Goal: Task Accomplishment & Management: Complete application form

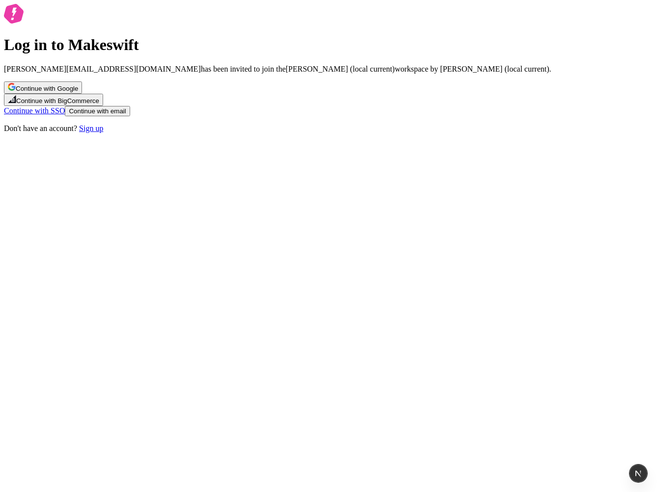
click at [65, 115] on link "Continue with SSO" at bounding box center [34, 111] width 61 height 8
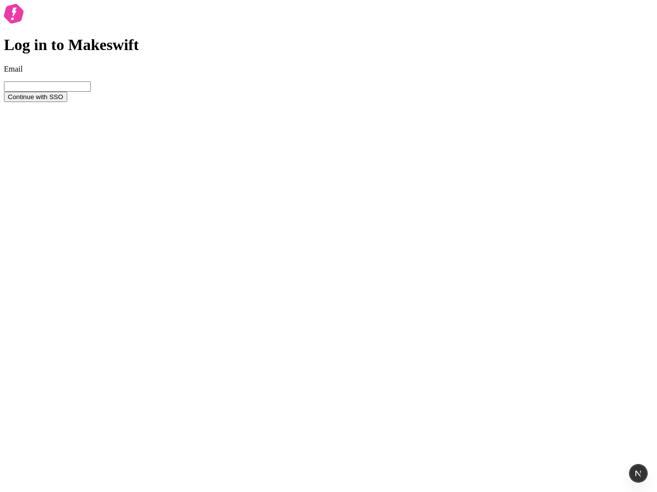
click at [148, 102] on div "Log in to Makeswift Email Continue with SSO" at bounding box center [328, 53] width 649 height 98
click at [91, 92] on input "Email" at bounding box center [47, 86] width 87 height 10
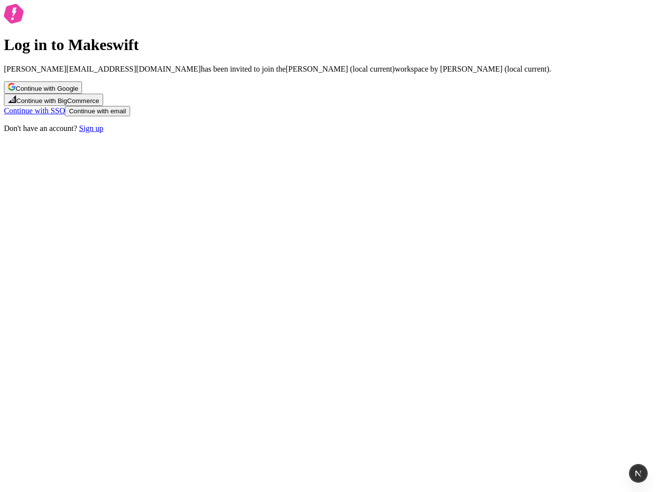
click at [126, 115] on span "Continue with email" at bounding box center [97, 111] width 57 height 7
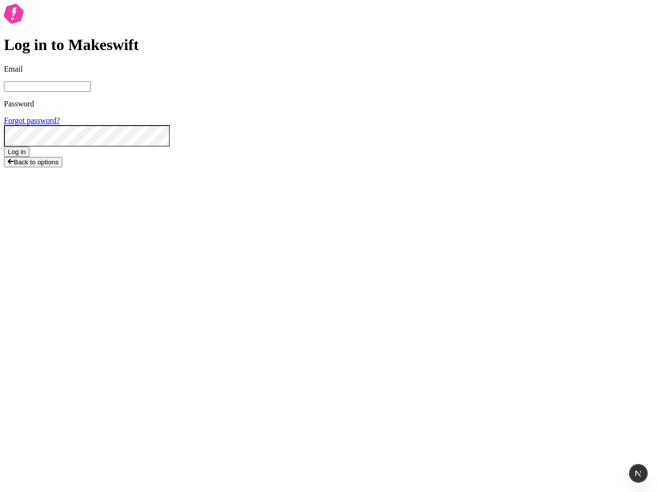
click at [58, 166] on span "Back to options" at bounding box center [36, 162] width 45 height 7
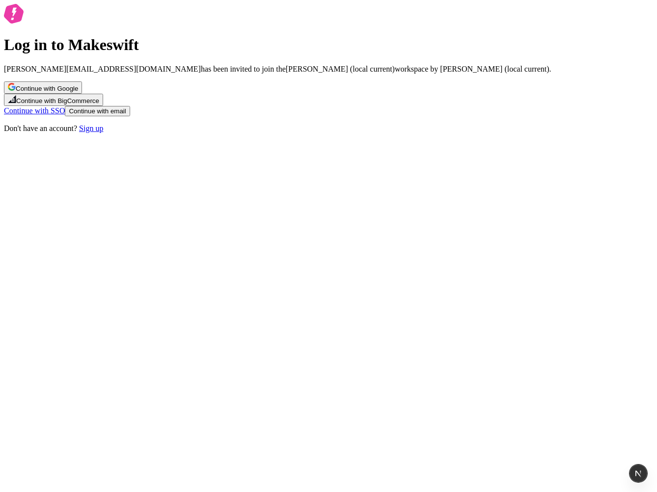
click at [65, 115] on link "Continue with SSO" at bounding box center [34, 111] width 61 height 8
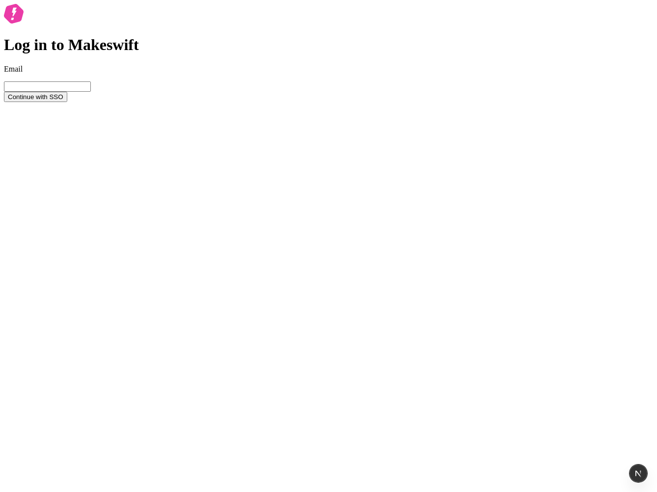
click at [370, 102] on div "Log in to Makeswift Email Continue with SSO" at bounding box center [328, 53] width 649 height 98
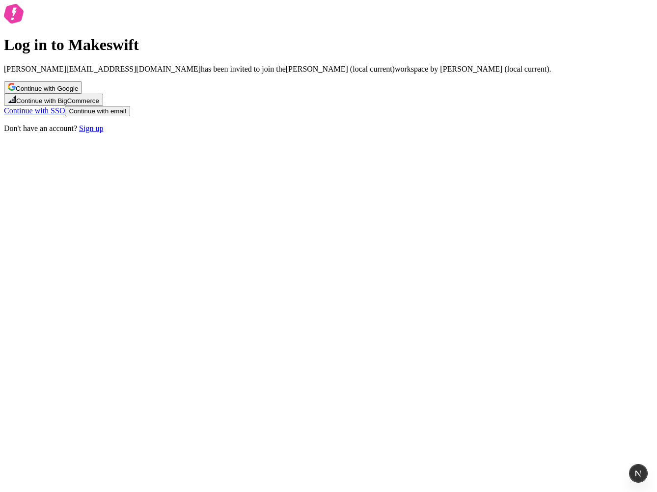
click at [103, 106] on button "Continue with BigCommerce" at bounding box center [53, 100] width 99 height 12
click at [78, 92] on span "Continue with Google" at bounding box center [47, 88] width 62 height 7
click at [525, 133] on div "Log in to Makeswift sasha+expired@makeswift.com has been invited to join the Sa…" at bounding box center [328, 68] width 649 height 129
click at [65, 115] on link "Continue with SSO" at bounding box center [34, 111] width 61 height 8
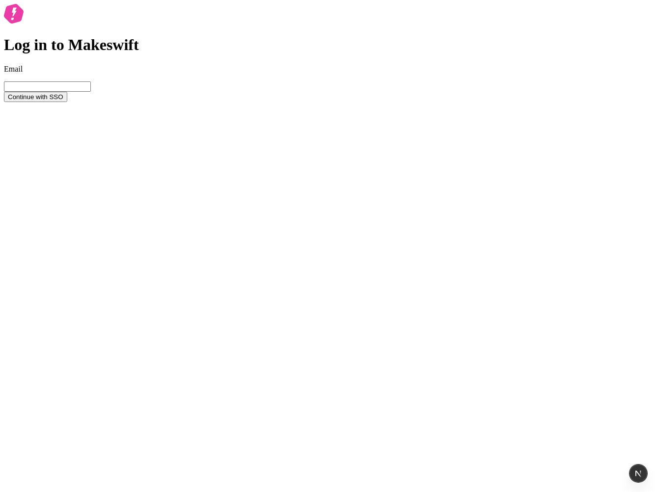
click at [154, 102] on div "Log in to Makeswift Email Continue with SSO" at bounding box center [328, 53] width 649 height 98
click at [59, 110] on link "Back to options" at bounding box center [31, 106] width 55 height 8
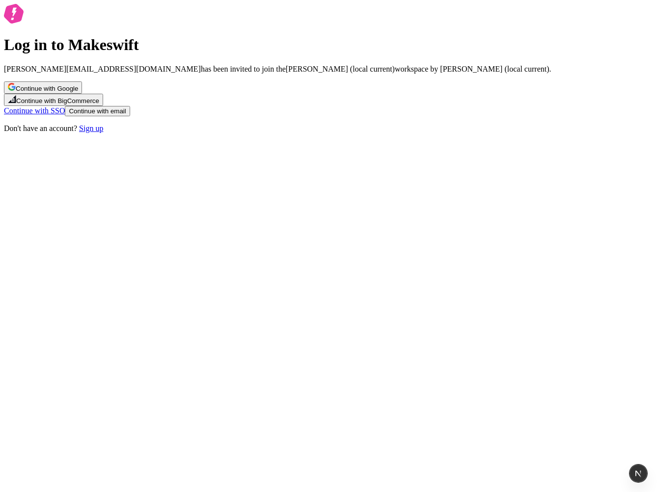
click at [103, 133] on link "Sign up" at bounding box center [91, 128] width 24 height 8
click at [65, 115] on link "Continue with SSO" at bounding box center [34, 111] width 61 height 8
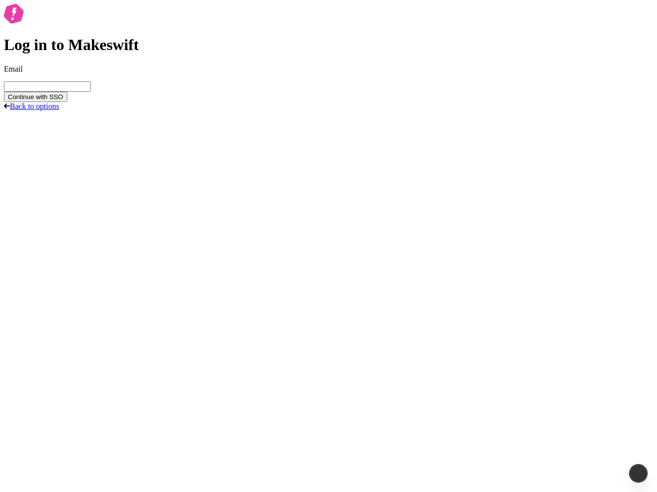
click at [59, 110] on link "Back to options" at bounding box center [31, 106] width 55 height 8
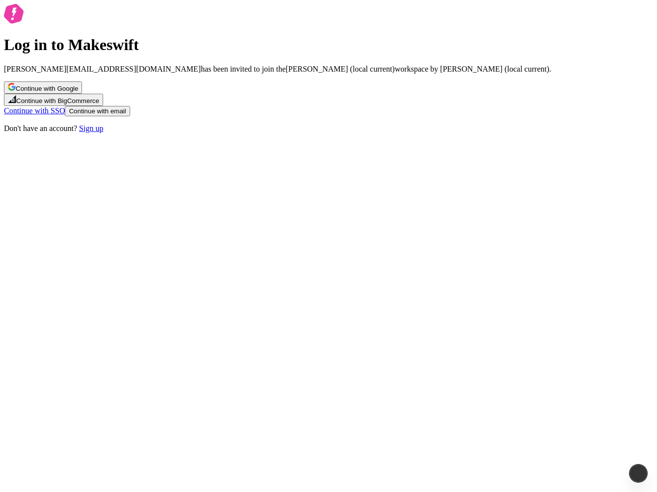
click at [65, 115] on link "Continue with SSO" at bounding box center [34, 111] width 61 height 8
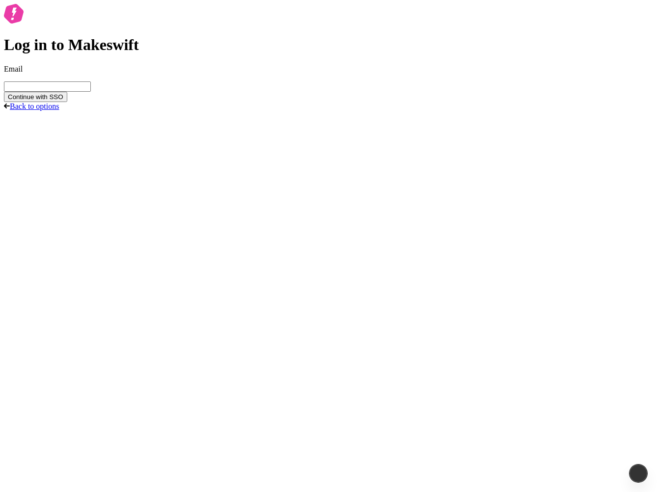
click at [59, 110] on link "Back to options" at bounding box center [31, 106] width 55 height 8
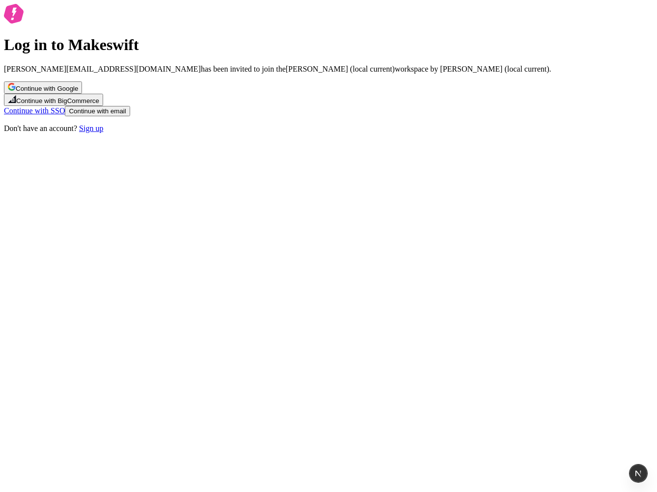
click at [130, 116] on button "Continue with email" at bounding box center [97, 111] width 65 height 10
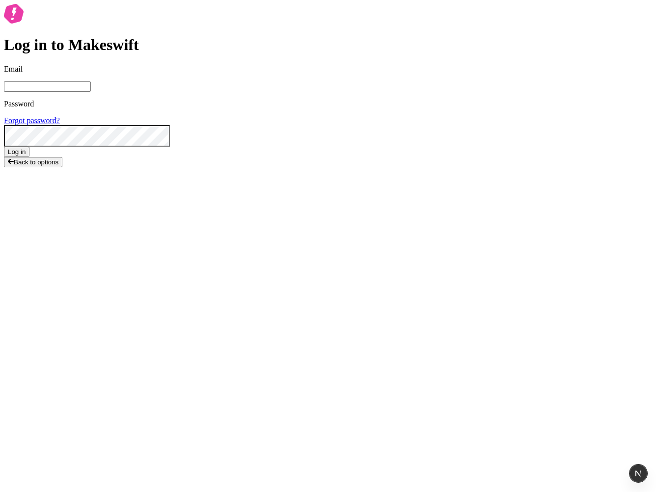
click at [58, 166] on span "Back to options" at bounding box center [36, 162] width 45 height 7
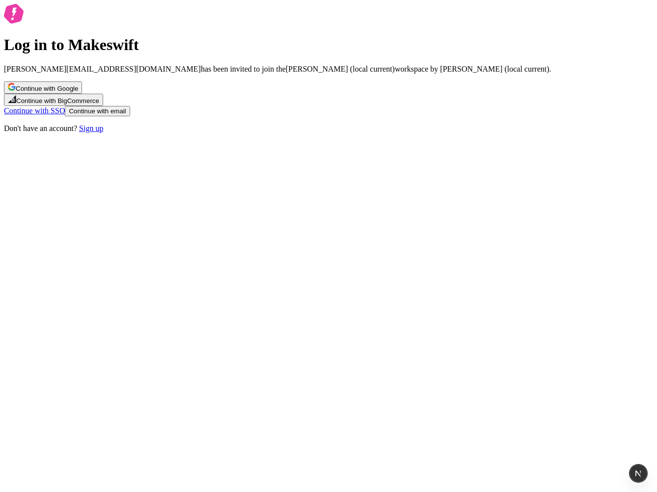
click at [65, 115] on link "Continue with SSO" at bounding box center [34, 111] width 61 height 8
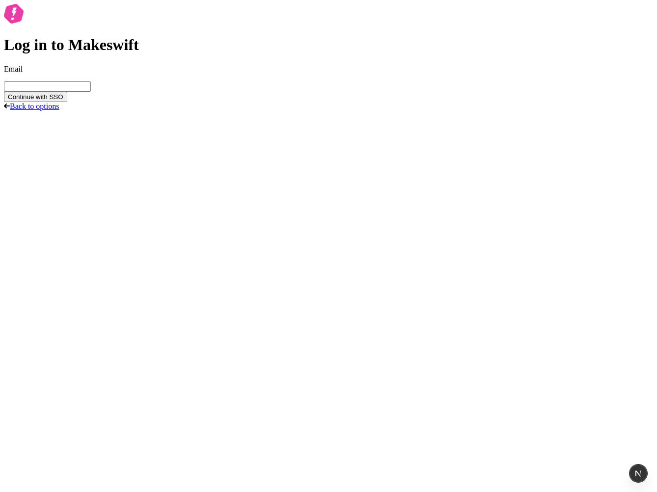
click at [59, 110] on link "Back to options" at bounding box center [31, 106] width 55 height 8
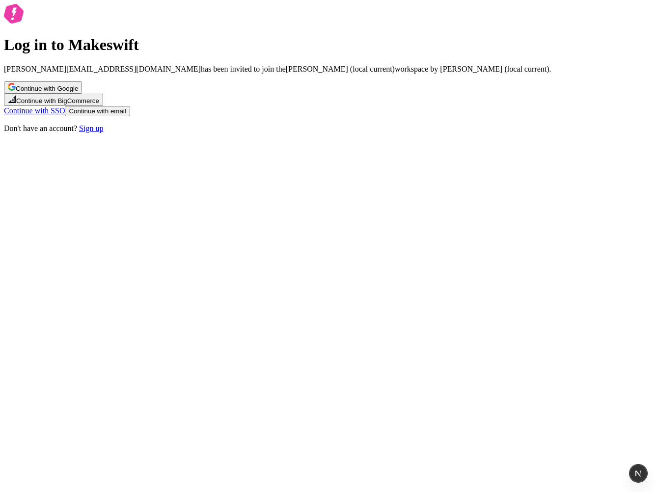
click at [126, 115] on span "Continue with email" at bounding box center [97, 111] width 57 height 7
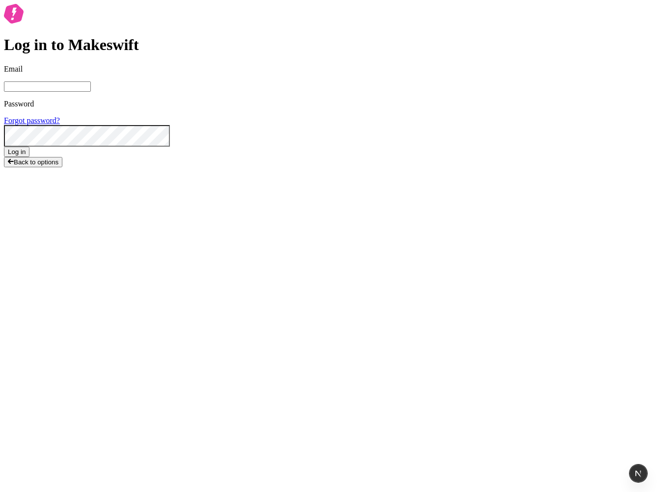
click at [58, 166] on span "Back to options" at bounding box center [36, 162] width 45 height 7
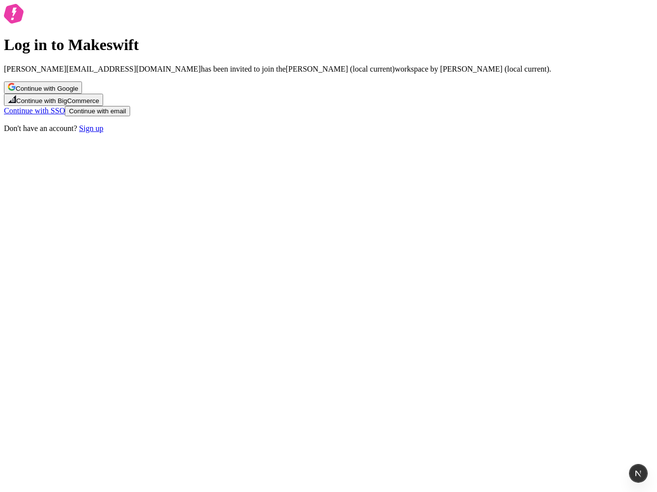
click at [65, 115] on link "Continue with SSO" at bounding box center [34, 111] width 61 height 8
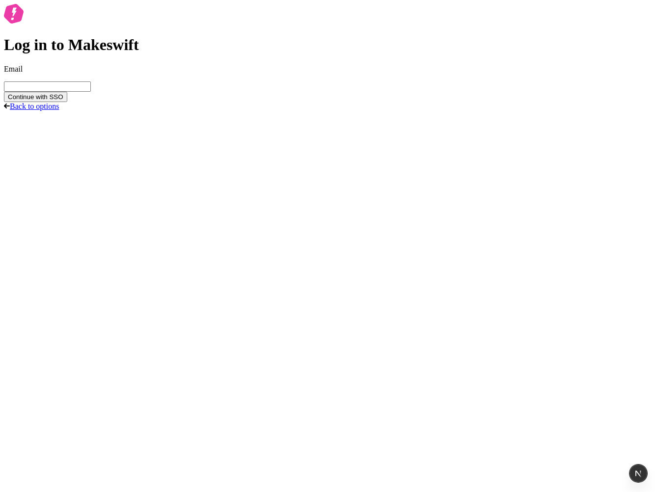
click at [59, 110] on link "Back to options" at bounding box center [31, 106] width 55 height 8
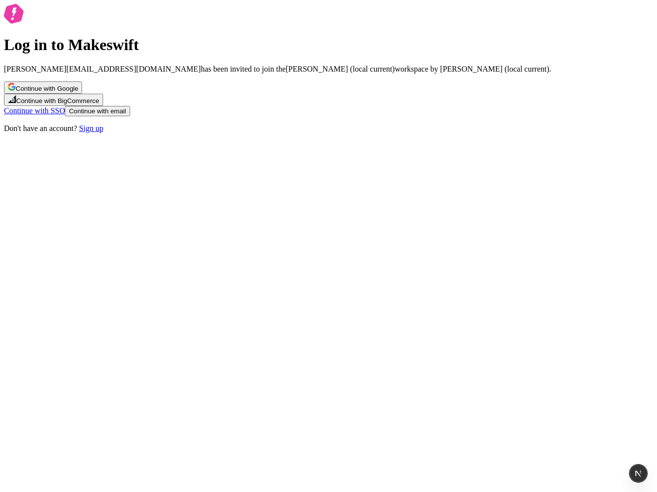
click at [126, 115] on span "Continue with email" at bounding box center [97, 111] width 57 height 7
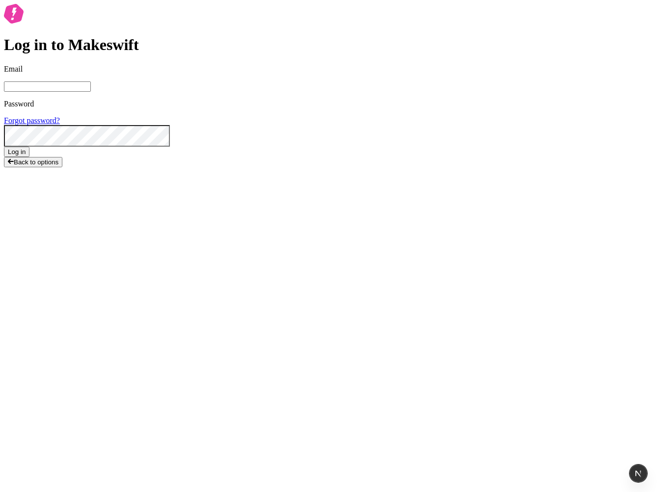
click at [58, 166] on span "Back to options" at bounding box center [36, 162] width 45 height 7
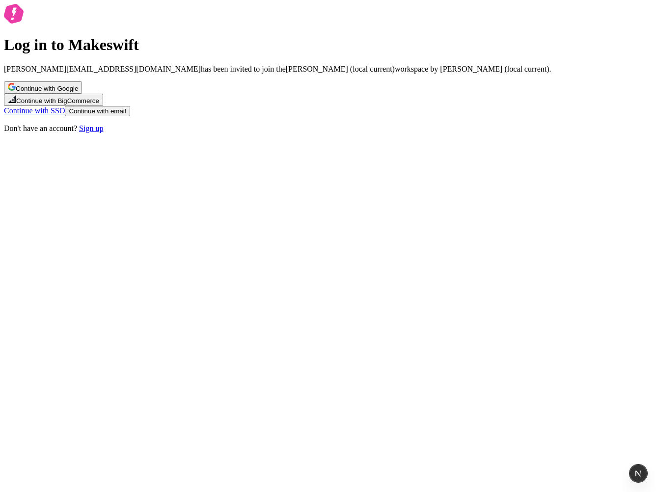
click at [126, 115] on span "Continue with email" at bounding box center [97, 111] width 57 height 7
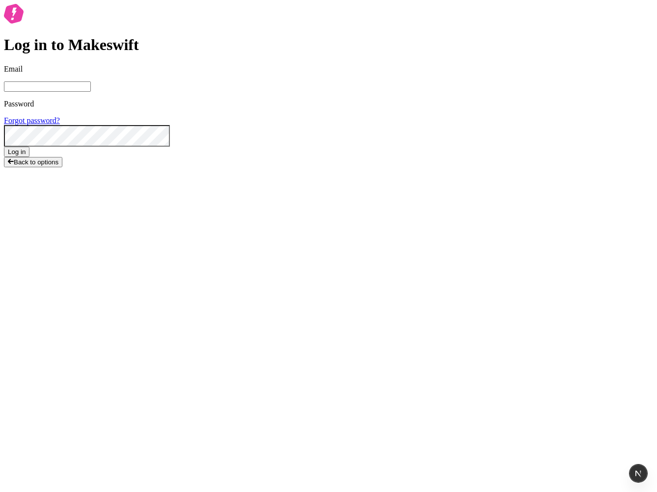
click at [58, 166] on span "Back to options" at bounding box center [36, 162] width 45 height 7
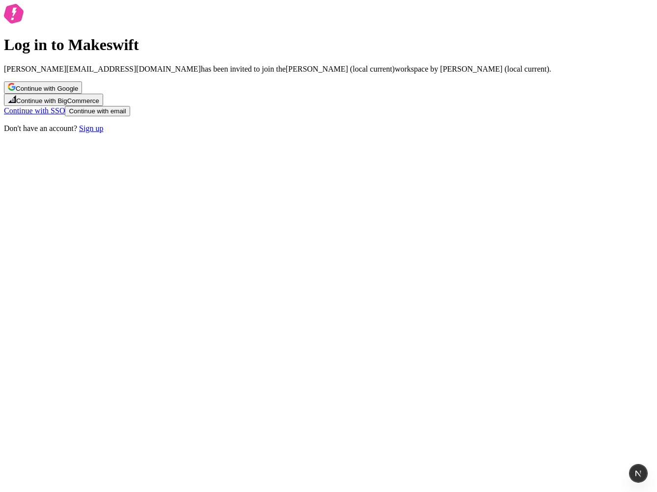
click at [65, 115] on link "Continue with SSO" at bounding box center [34, 111] width 61 height 8
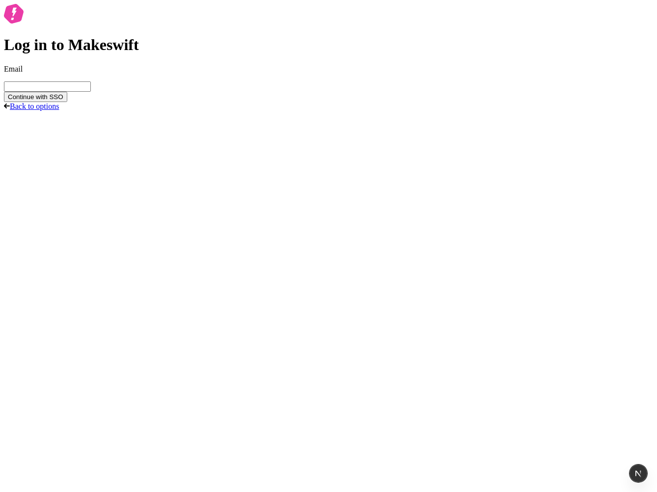
drag, startPoint x: 360, startPoint y: 327, endPoint x: 351, endPoint y: 327, distance: 9.3
click at [59, 110] on link "Back to options" at bounding box center [31, 106] width 55 height 8
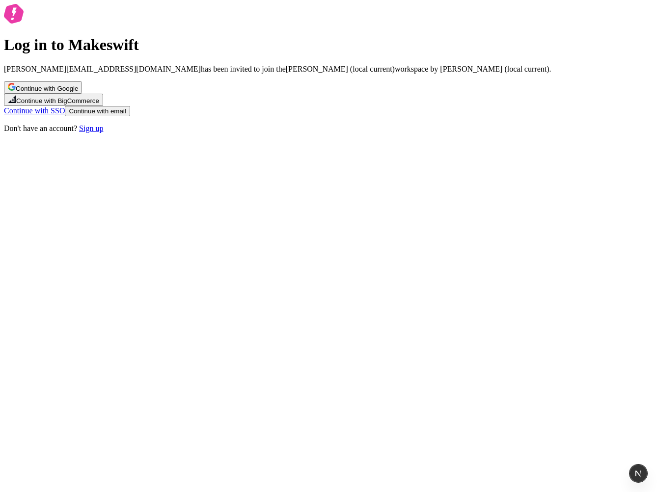
click at [103, 133] on link "Sign up" at bounding box center [91, 128] width 24 height 8
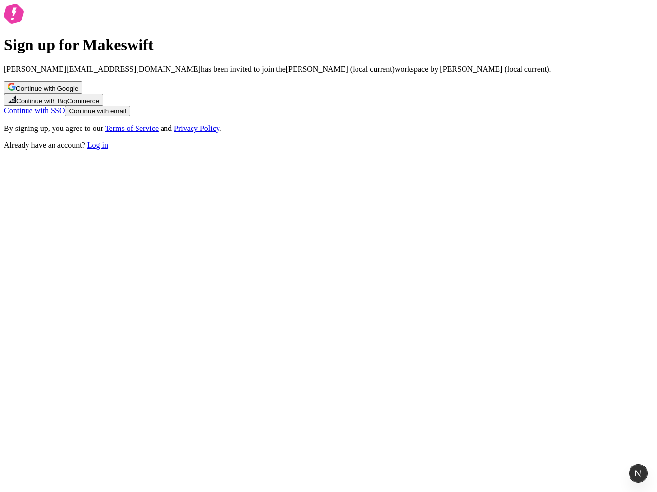
click at [65, 115] on link "Continue with SSO" at bounding box center [34, 111] width 61 height 8
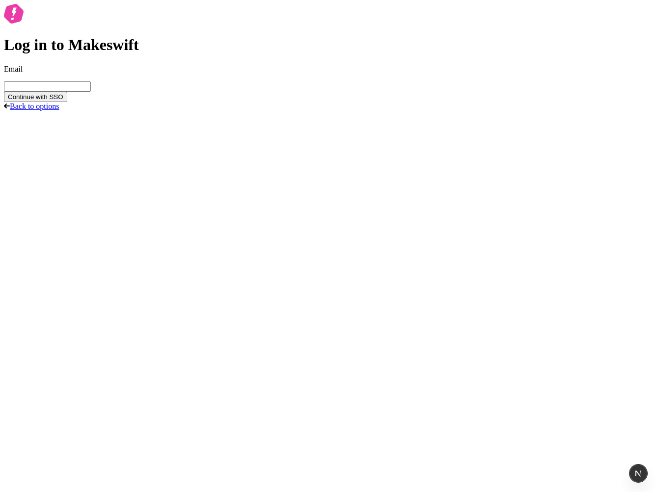
click at [59, 110] on link "Back to options" at bounding box center [31, 106] width 55 height 8
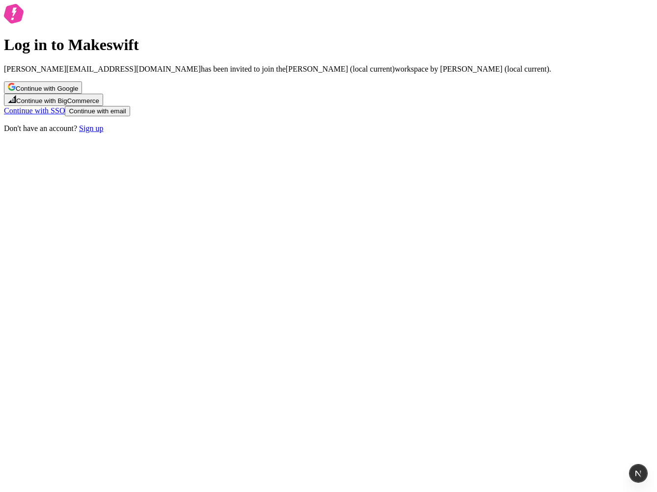
click at [103, 133] on link "Sign up" at bounding box center [91, 128] width 24 height 8
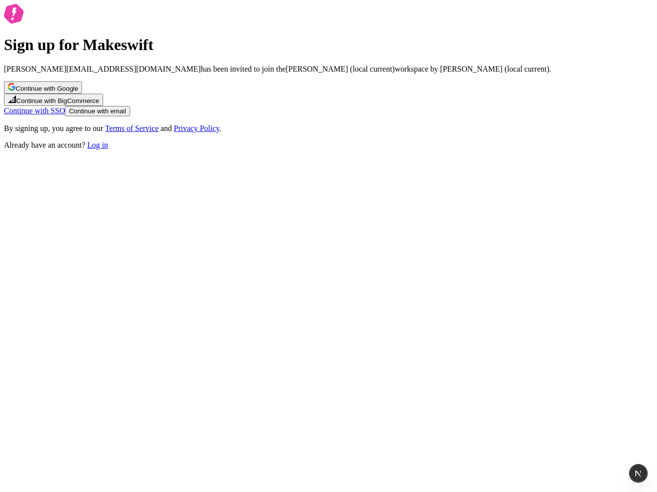
click at [65, 115] on link "Continue with SSO" at bounding box center [34, 111] width 61 height 8
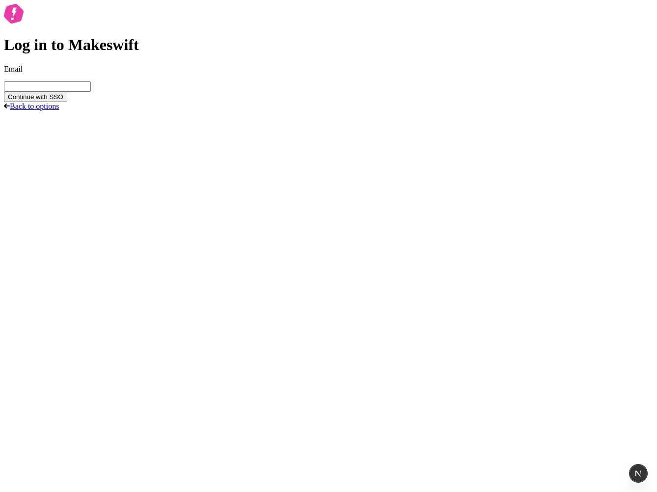
click at [59, 110] on link "Back to options" at bounding box center [31, 106] width 55 height 8
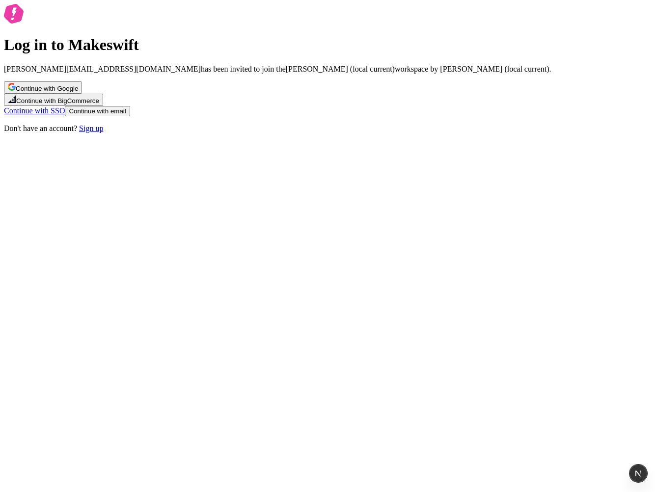
click at [103, 133] on link "Sign up" at bounding box center [91, 128] width 24 height 8
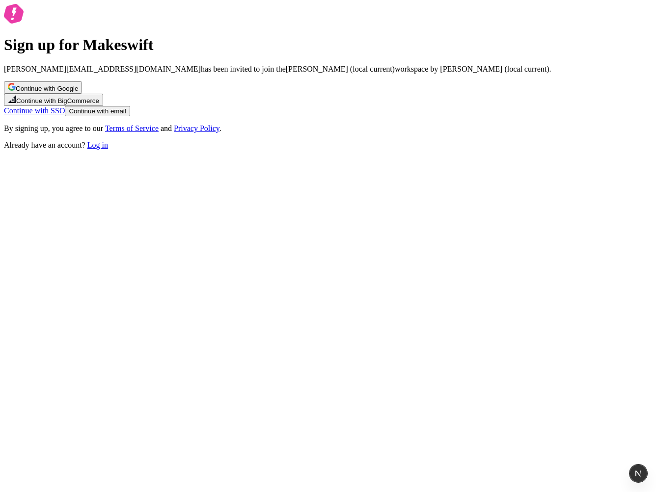
click at [108, 149] on link "Log in" at bounding box center [97, 145] width 21 height 8
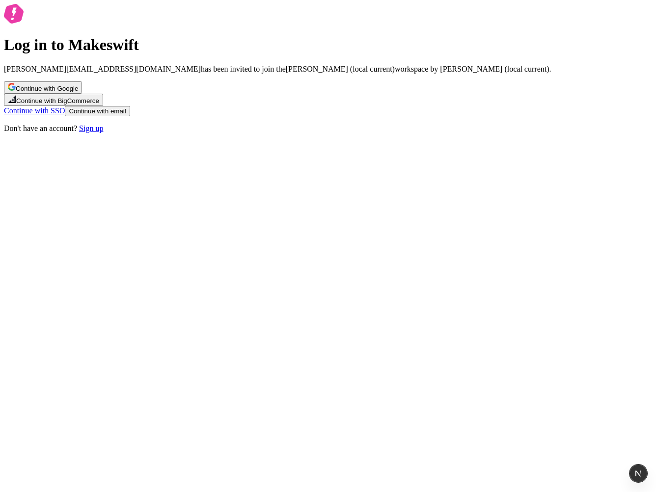
click at [103, 133] on link "Sign up" at bounding box center [91, 128] width 24 height 8
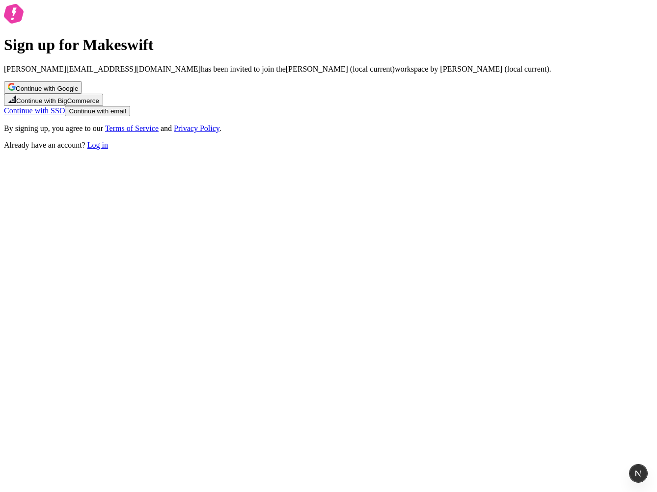
click at [108, 149] on link "Log in" at bounding box center [97, 145] width 21 height 8
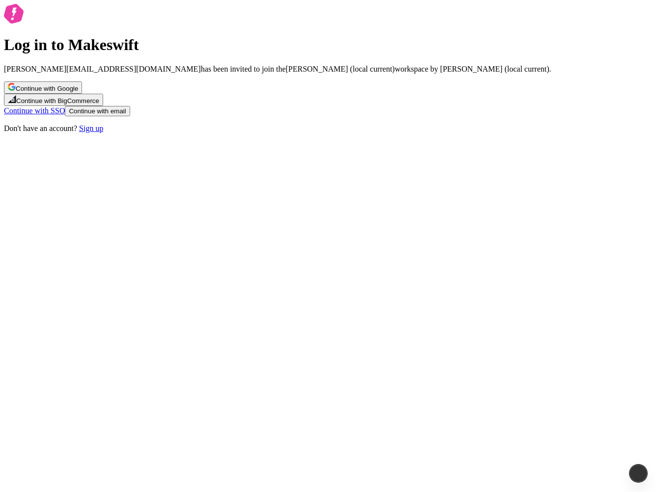
click at [370, 133] on div "Log in to Makeswift sasha+expired@makeswift.com has been invited to join the Sa…" at bounding box center [328, 68] width 649 height 129
click at [103, 133] on link "Sign up" at bounding box center [91, 128] width 24 height 8
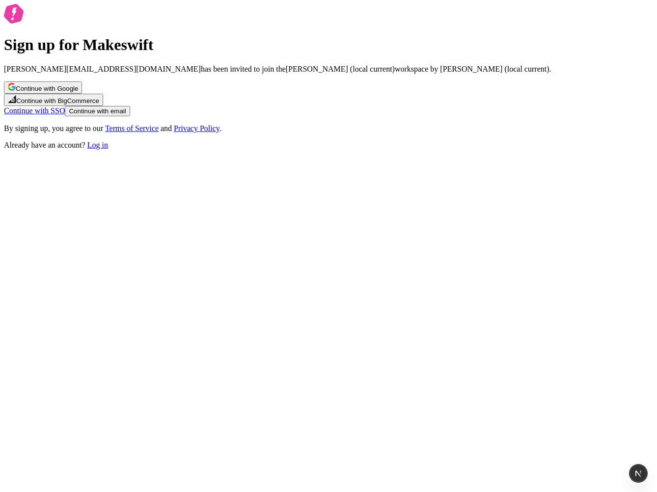
click at [108, 149] on link "Log in" at bounding box center [97, 145] width 21 height 8
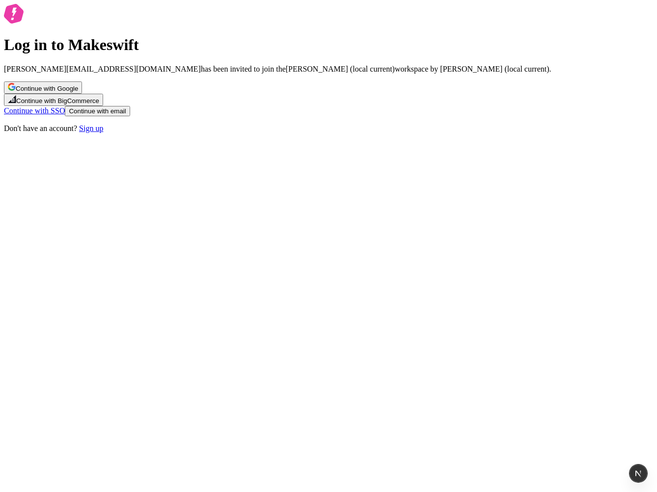
click at [103, 133] on link "Sign up" at bounding box center [91, 128] width 24 height 8
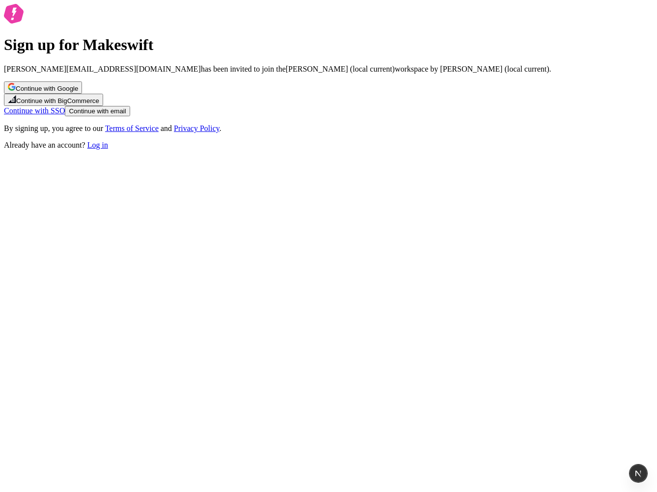
click at [65, 115] on link "Continue with SSO" at bounding box center [34, 111] width 61 height 8
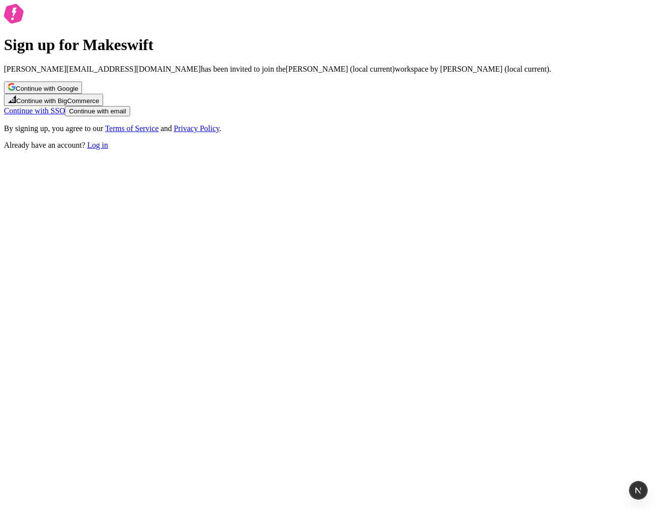
click at [65, 115] on link "Continue with SSO" at bounding box center [34, 111] width 61 height 8
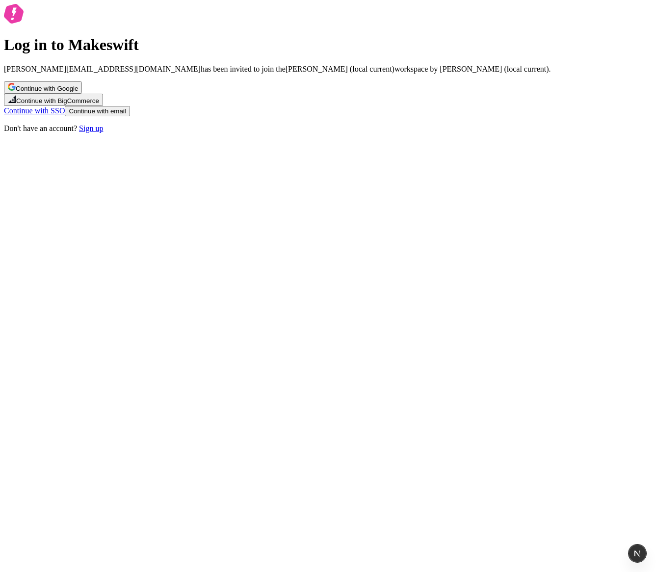
click at [103, 133] on link "Sign up" at bounding box center [91, 128] width 24 height 8
click at [108, 149] on link "Log in" at bounding box center [97, 145] width 21 height 8
click at [103, 133] on link "Sign up" at bounding box center [91, 128] width 24 height 8
